Goal: Task Accomplishment & Management: Manage account settings

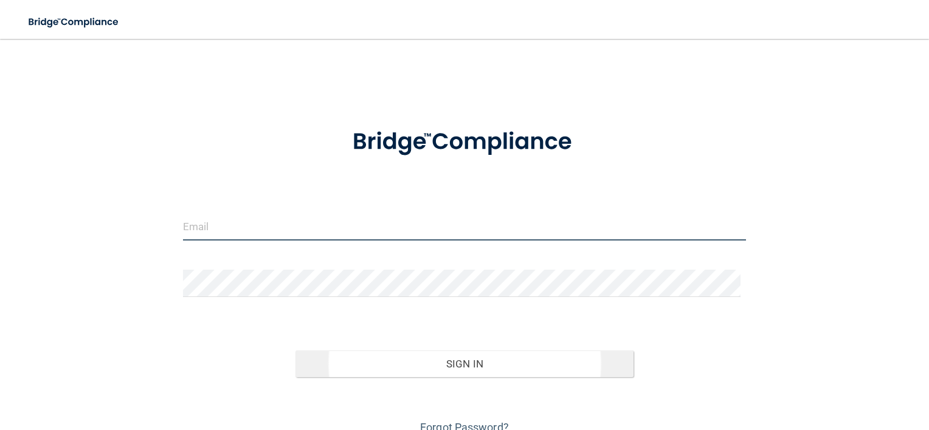
type input "[EMAIL_ADDRESS][DOMAIN_NAME]"
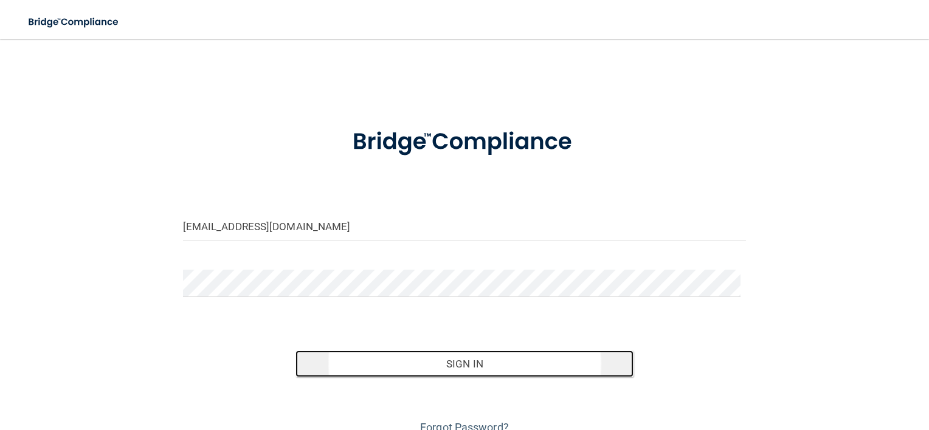
click at [460, 353] on button "Sign In" at bounding box center [464, 364] width 338 height 27
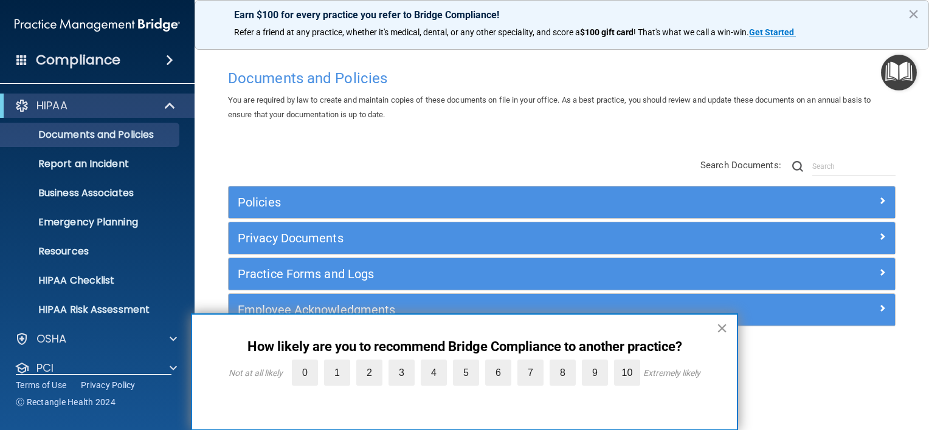
click at [720, 327] on button "×" at bounding box center [722, 328] width 12 height 19
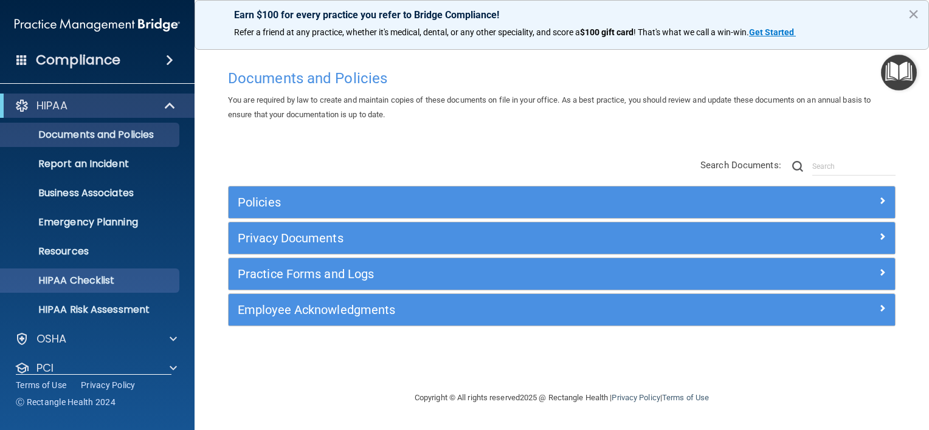
scroll to position [74, 0]
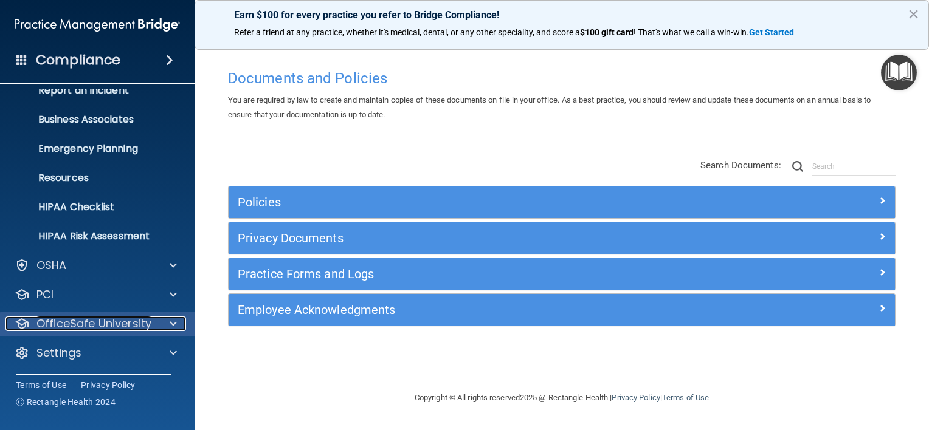
click at [168, 323] on div at bounding box center [171, 324] width 30 height 15
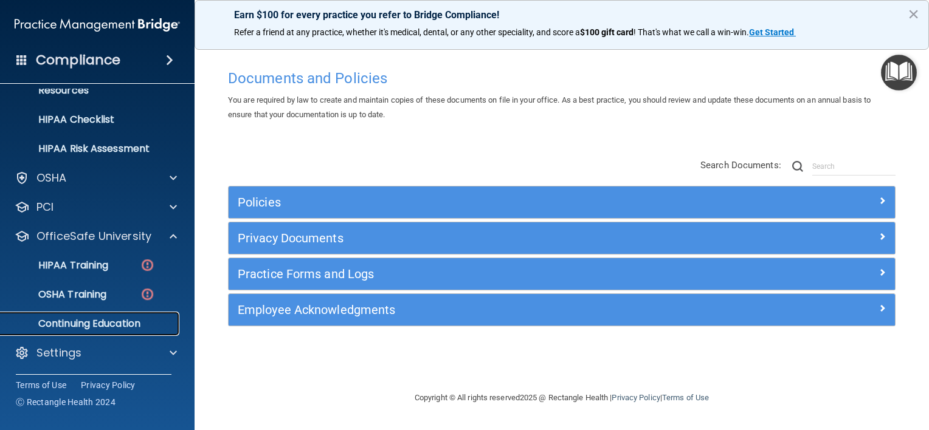
click at [92, 319] on p "Continuing Education" at bounding box center [91, 324] width 166 height 12
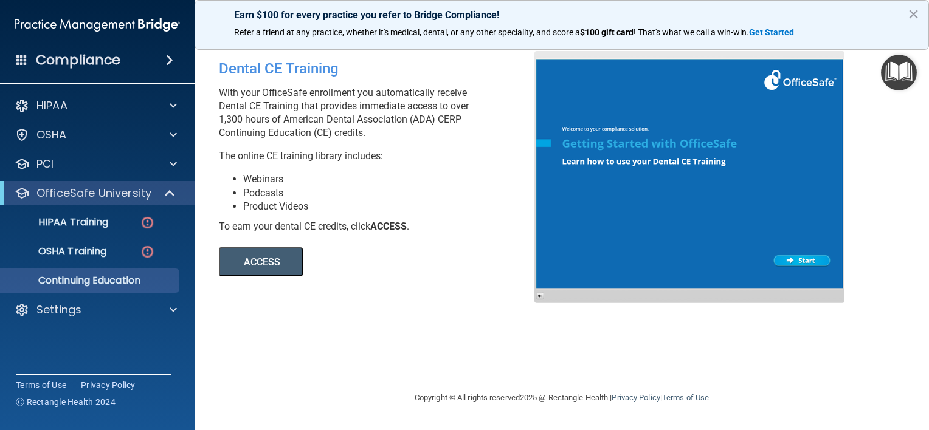
click at [275, 263] on button "ACCESS" at bounding box center [261, 261] width 84 height 29
click at [83, 226] on p "HIPAA Training" at bounding box center [58, 222] width 100 height 12
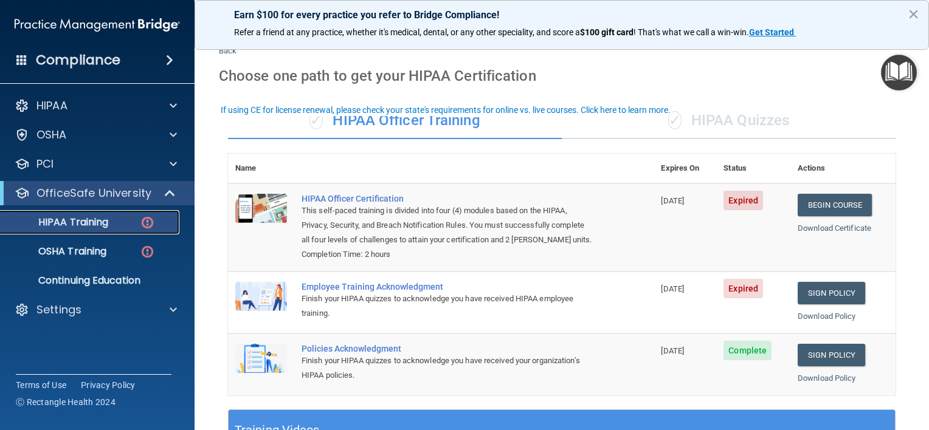
scroll to position [12, 0]
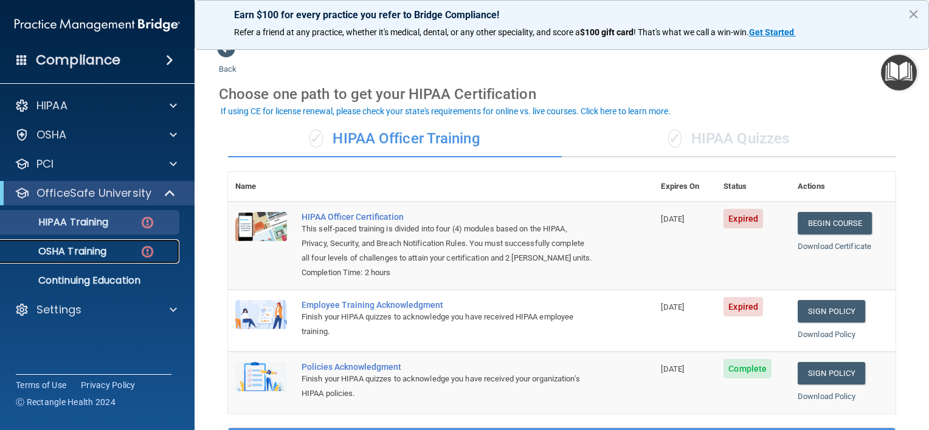
click at [78, 246] on p "OSHA Training" at bounding box center [57, 252] width 98 height 12
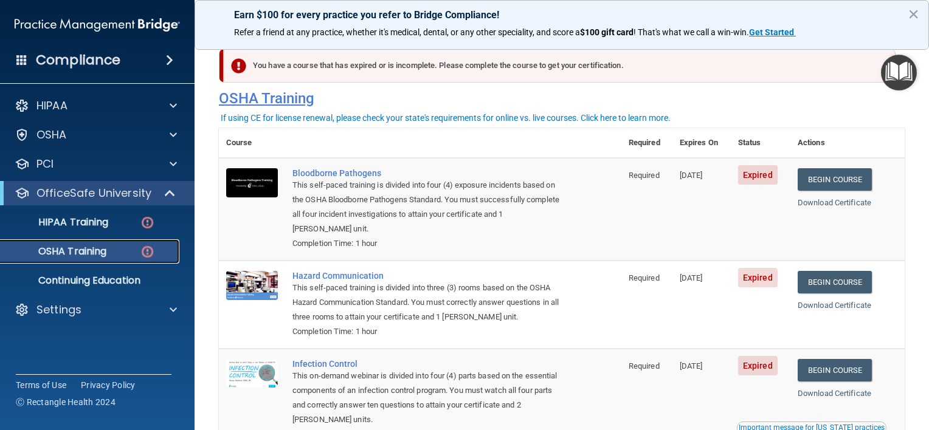
scroll to position [186, 0]
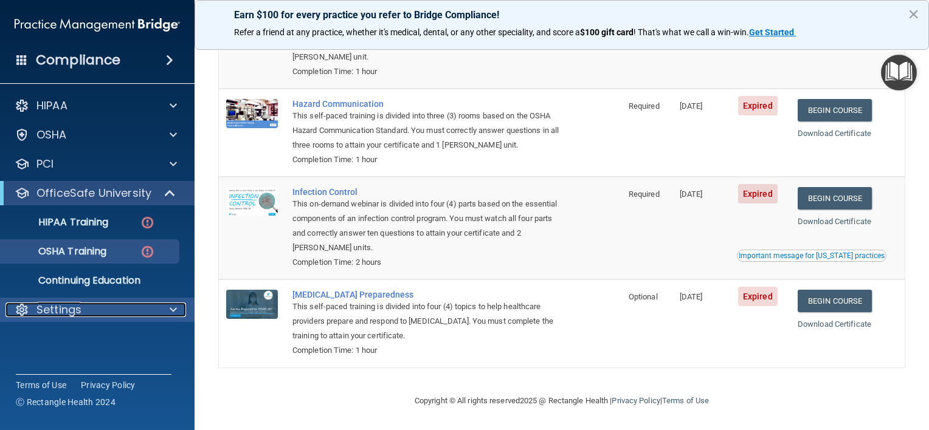
click at [173, 311] on span at bounding box center [173, 310] width 7 height 15
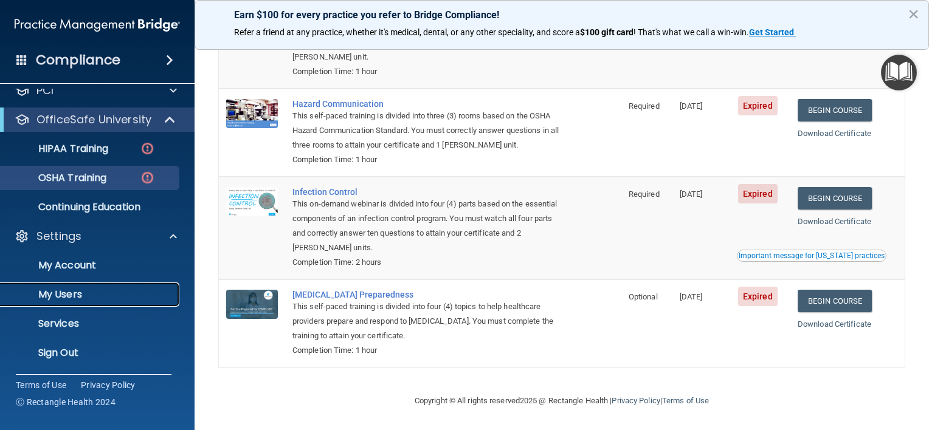
click at [61, 295] on p "My Users" at bounding box center [91, 295] width 166 height 12
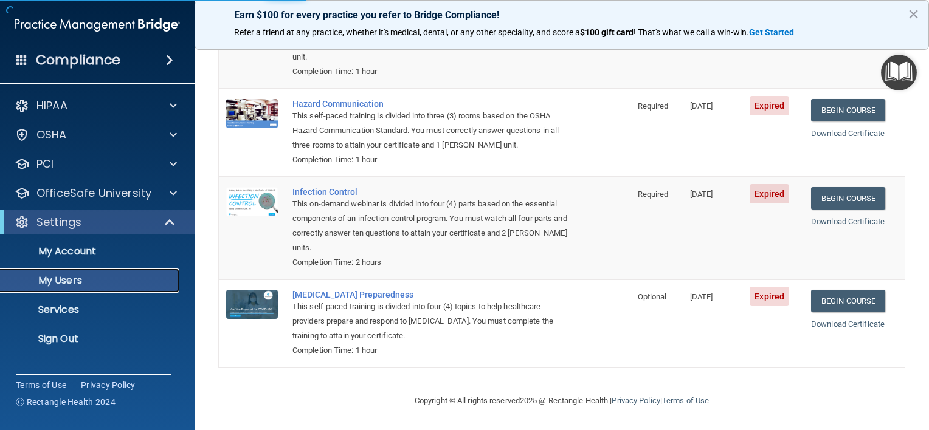
select select "20"
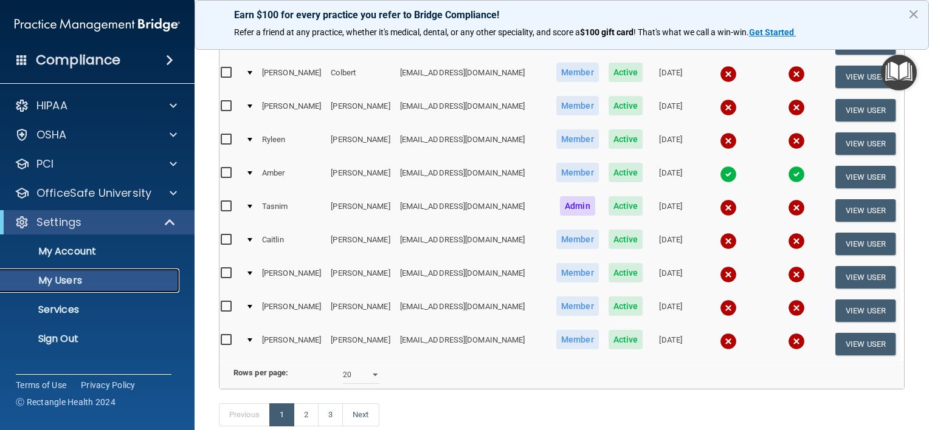
scroll to position [593, 0]
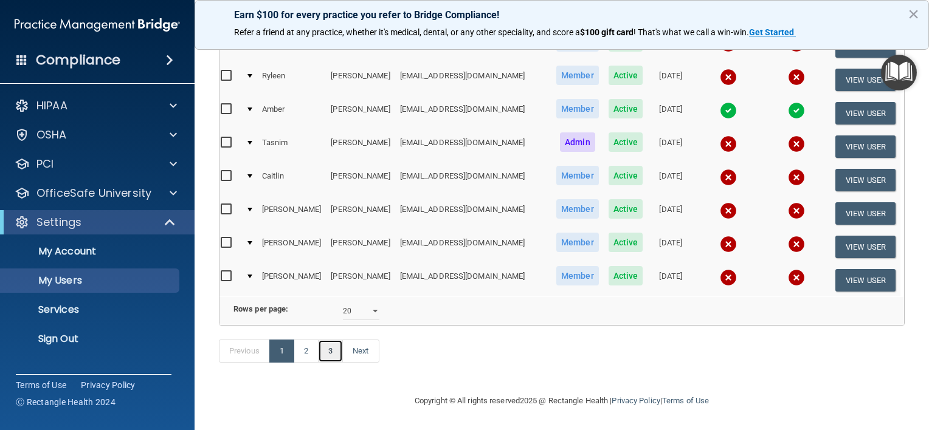
click at [334, 353] on link "3" at bounding box center [330, 351] width 25 height 23
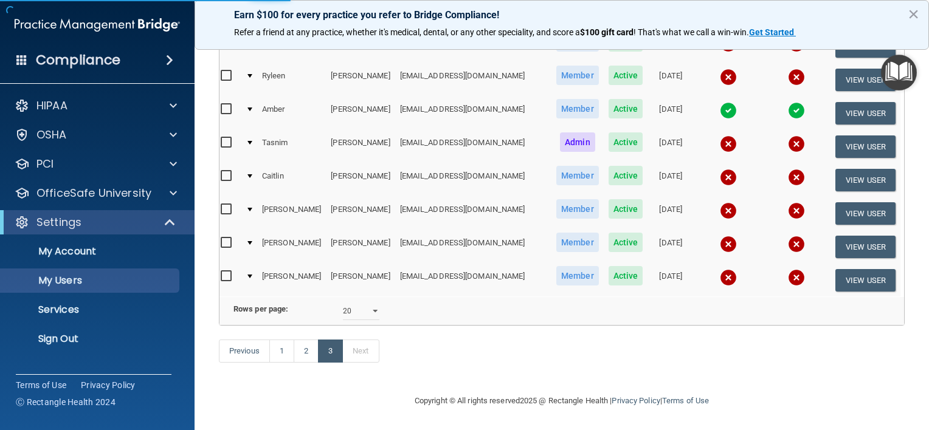
select select "20"
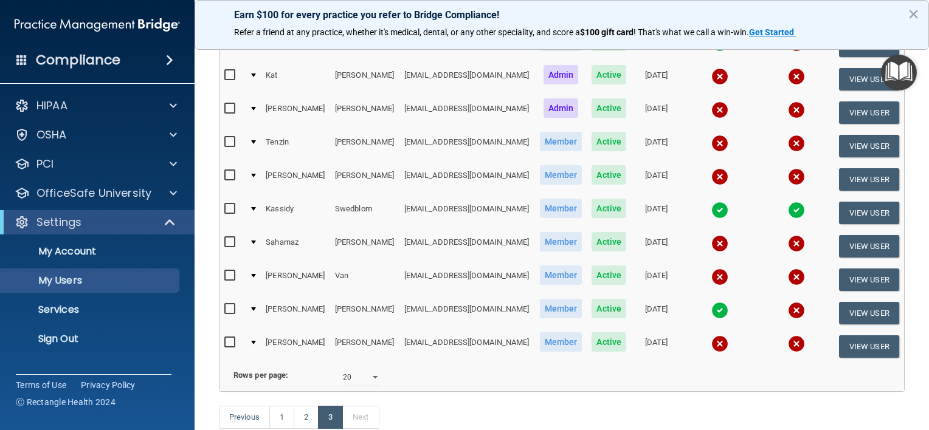
scroll to position [374, 0]
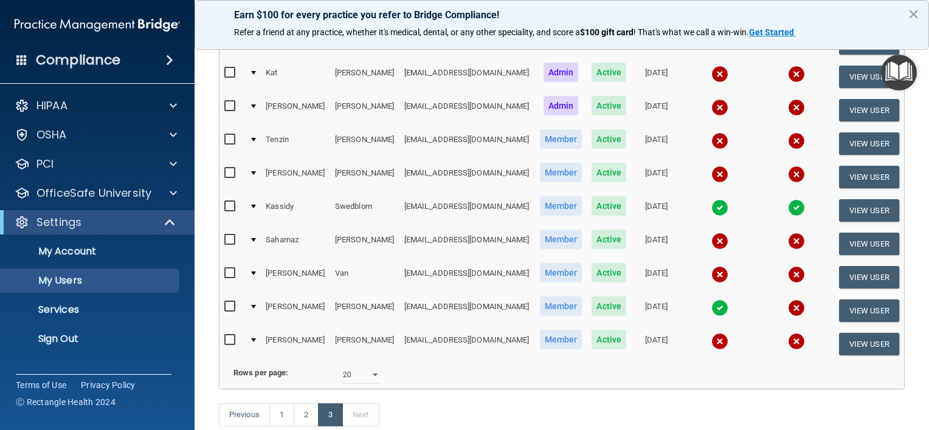
click at [224, 235] on input "checkbox" at bounding box center [231, 240] width 14 height 10
checkbox input "true"
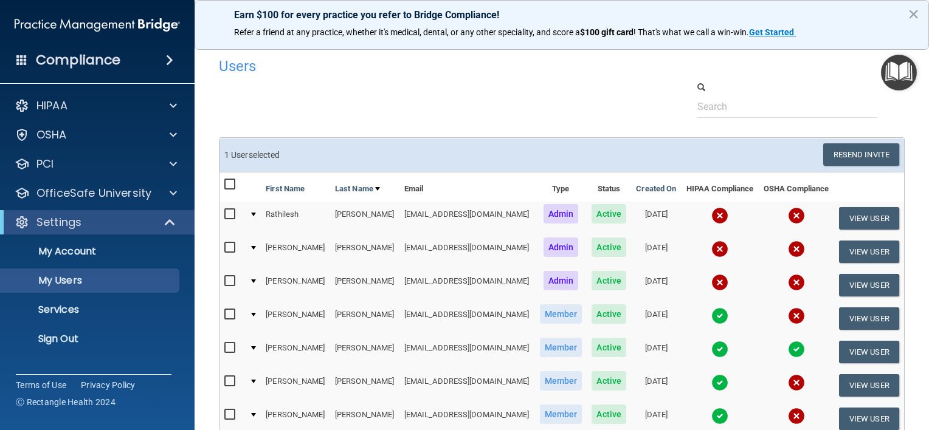
scroll to position [0, 0]
click at [856, 154] on button "Resend Invite" at bounding box center [861, 154] width 76 height 22
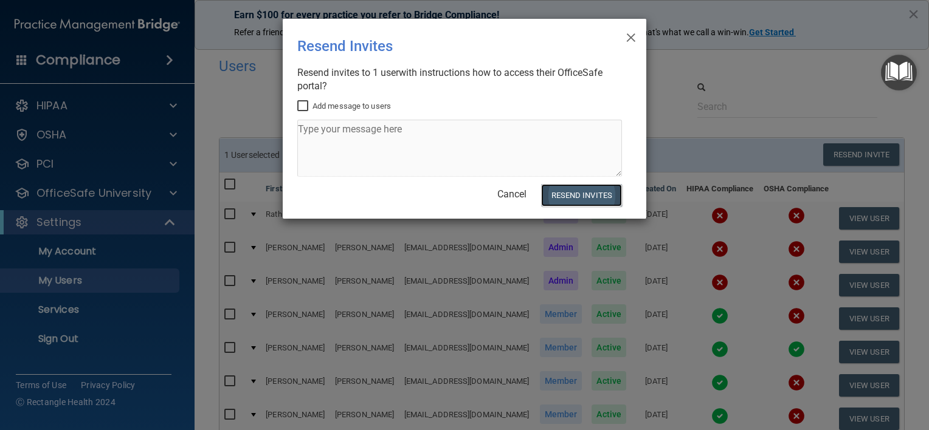
click at [571, 198] on button "Resend Invites" at bounding box center [581, 195] width 81 height 22
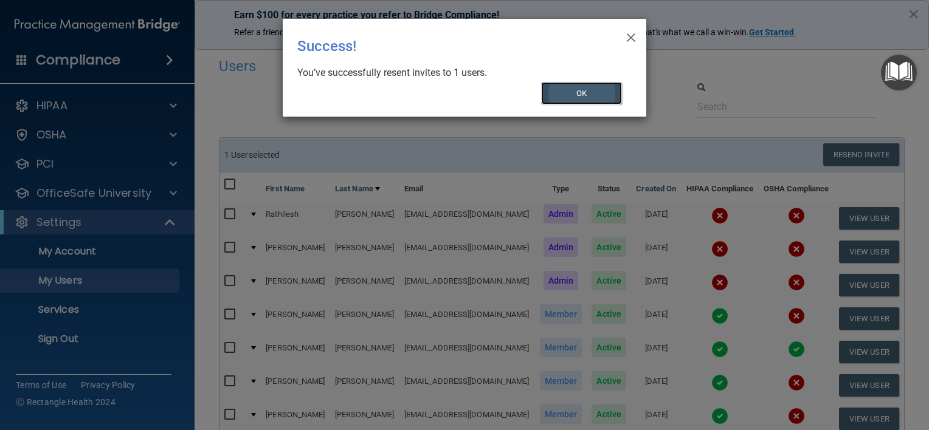
click at [594, 98] on button "OK" at bounding box center [581, 93] width 81 height 22
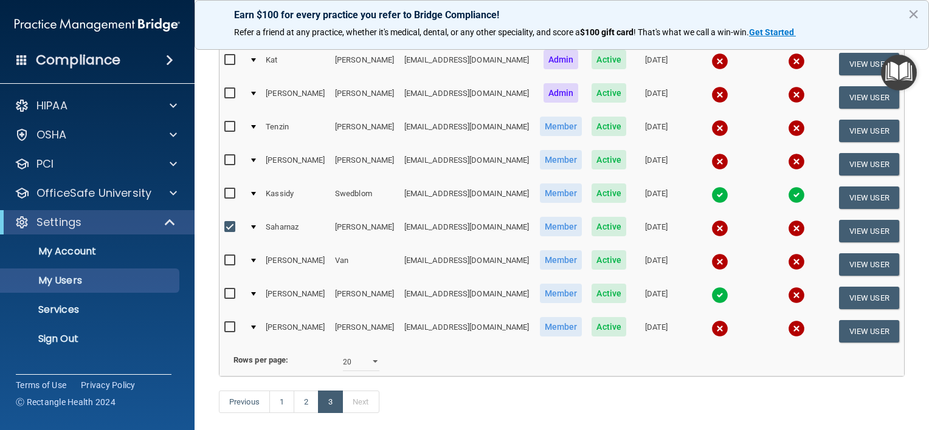
scroll to position [389, 0]
